Goal: Task Accomplishment & Management: Manage account settings

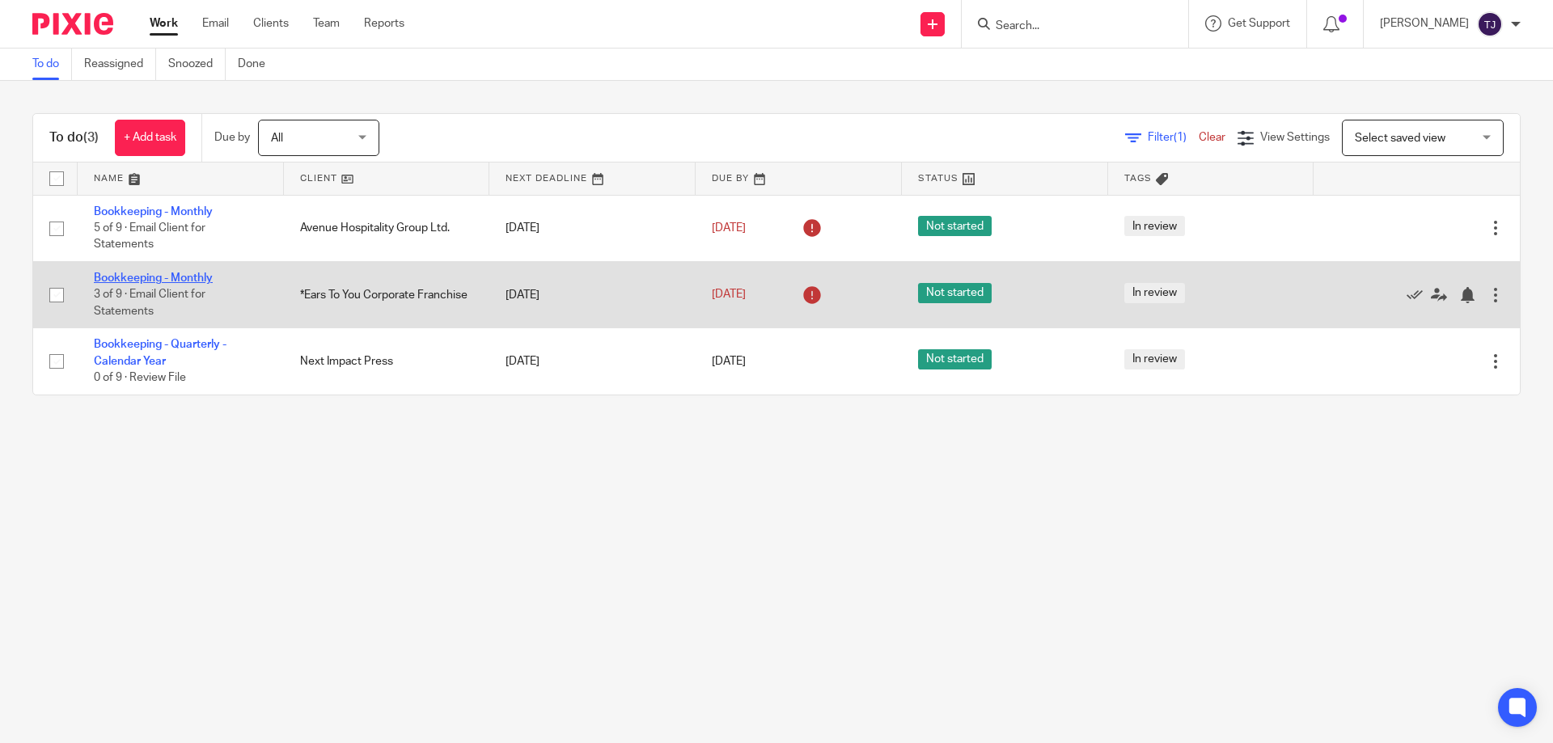
click at [173, 274] on link "Bookkeeping - Monthly" at bounding box center [153, 278] width 119 height 11
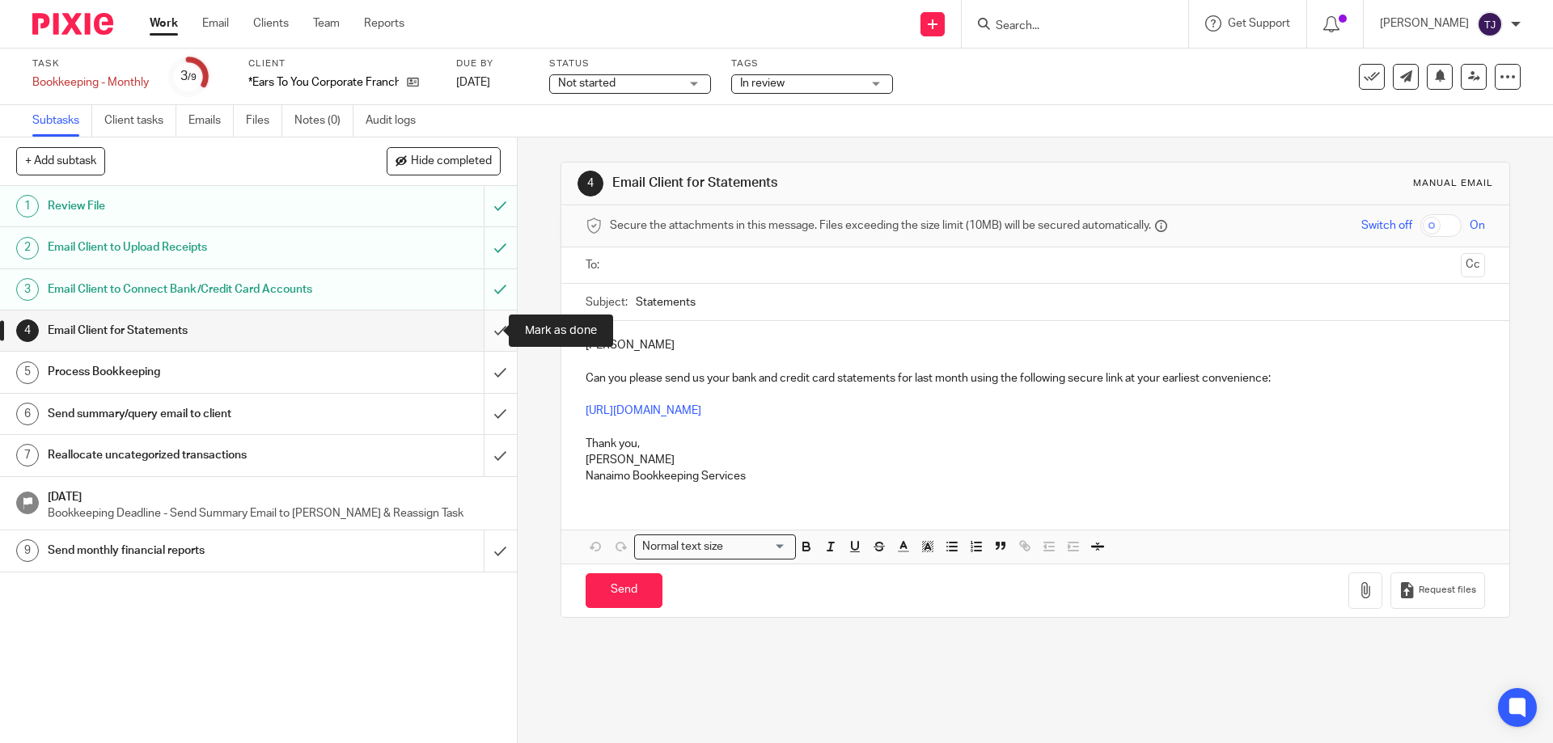
click at [483, 333] on input "submit" at bounding box center [258, 331] width 517 height 40
click at [481, 370] on input "submit" at bounding box center [258, 372] width 517 height 40
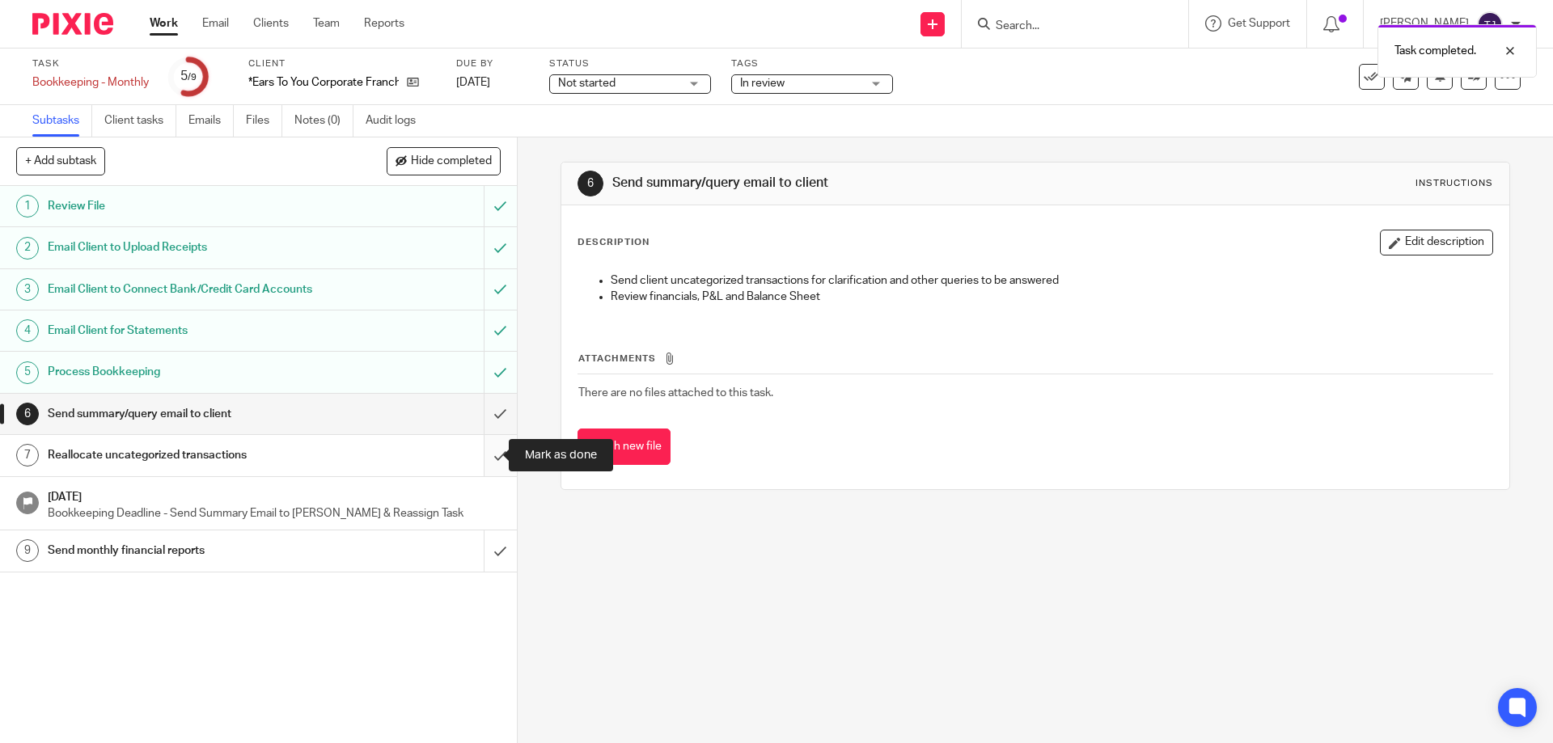
click at [485, 460] on input "submit" at bounding box center [258, 455] width 517 height 40
click at [480, 409] on input "submit" at bounding box center [258, 414] width 517 height 40
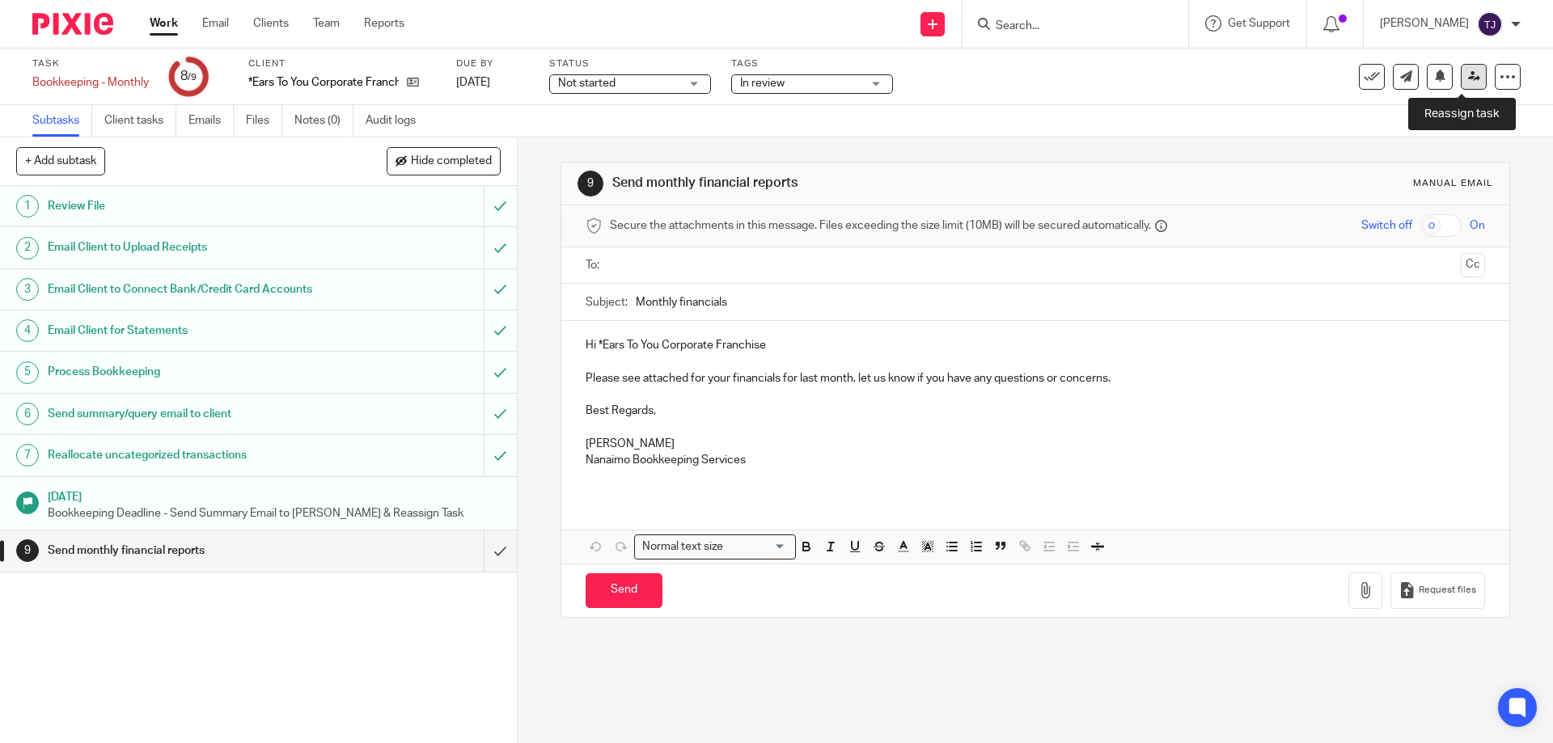
click at [1461, 83] on link at bounding box center [1474, 77] width 26 height 26
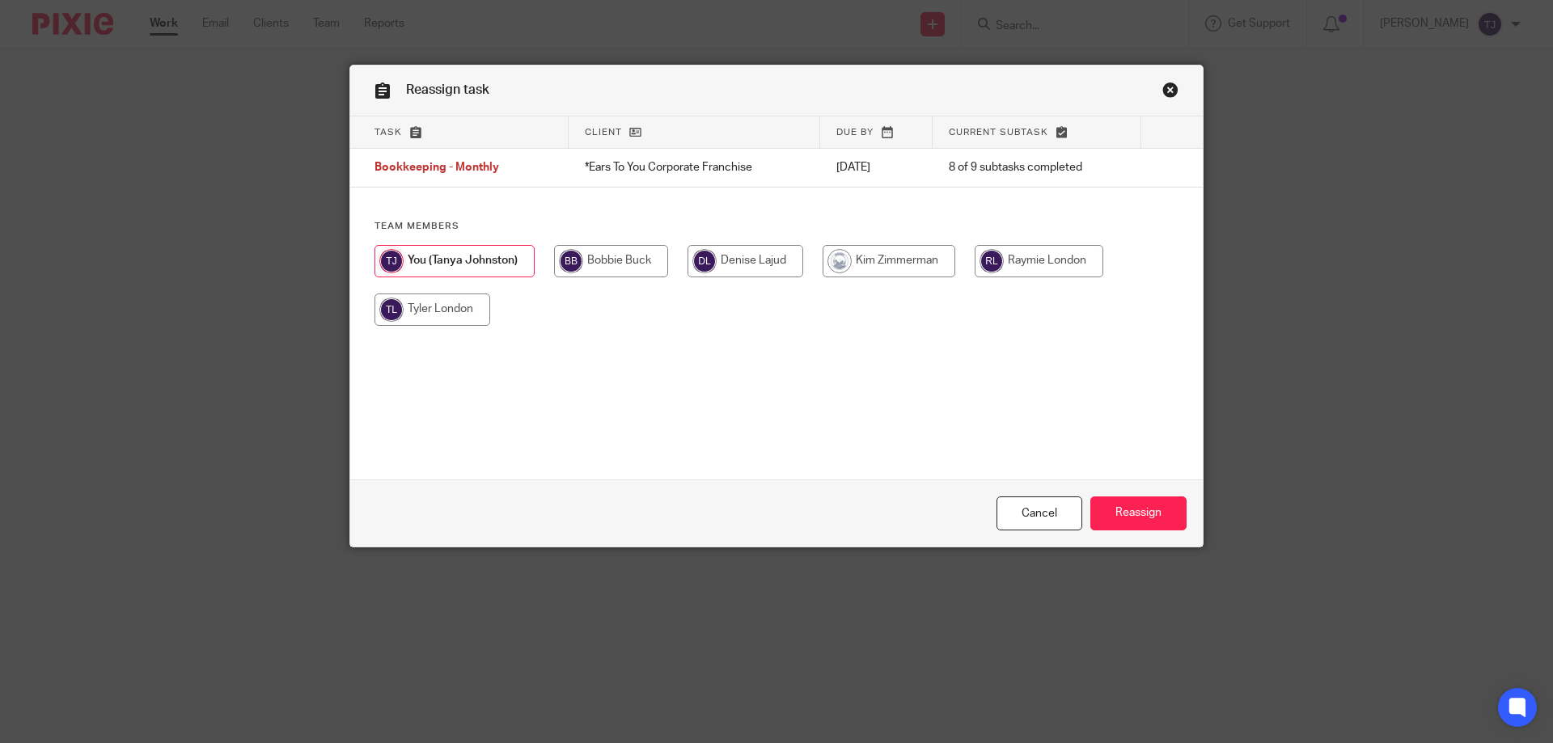
click at [873, 254] on input "radio" at bounding box center [889, 261] width 133 height 32
radio input "true"
click at [1130, 519] on input "Reassign" at bounding box center [1139, 514] width 96 height 35
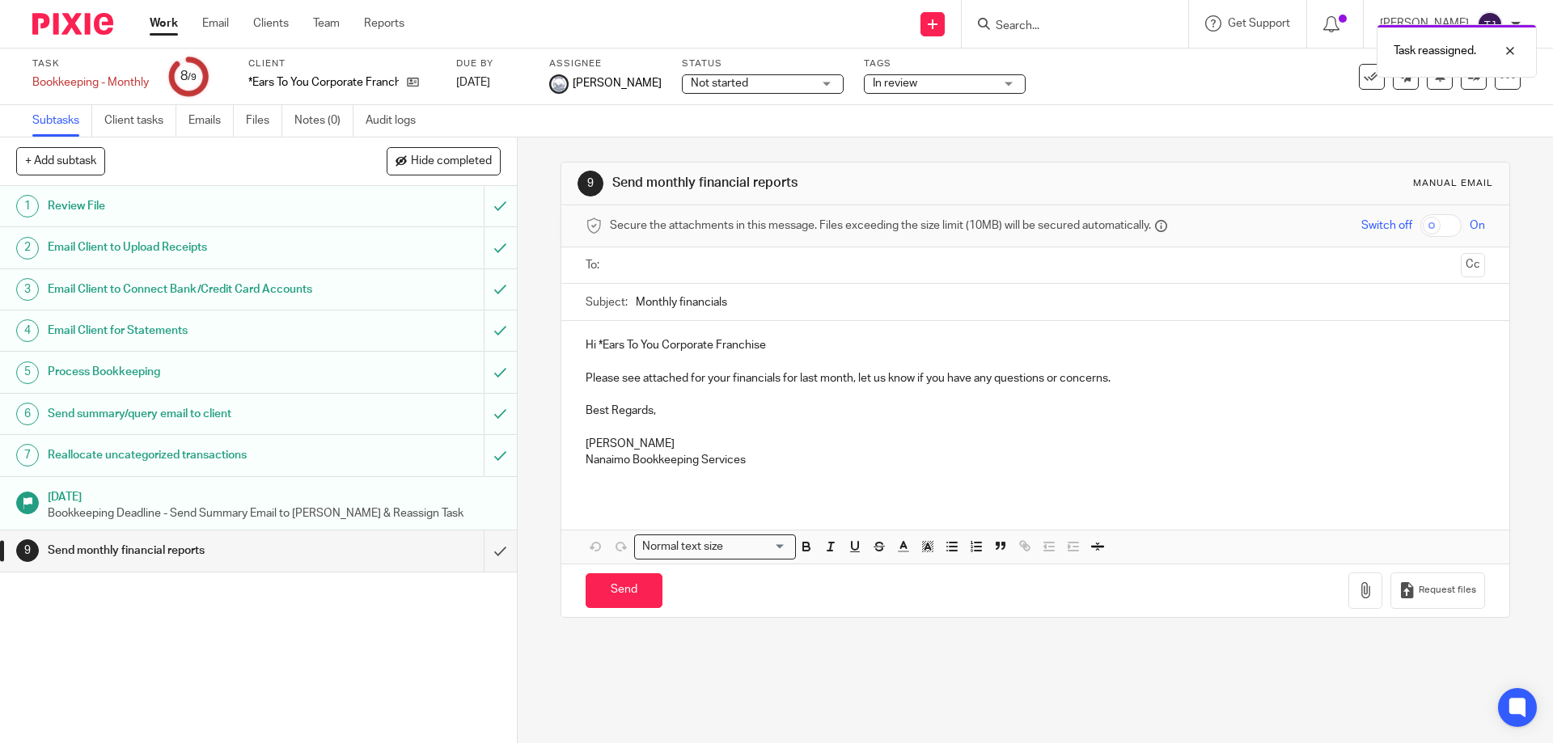
click at [73, 33] on img at bounding box center [72, 24] width 81 height 22
